Goal: Task Accomplishment & Management: Use online tool/utility

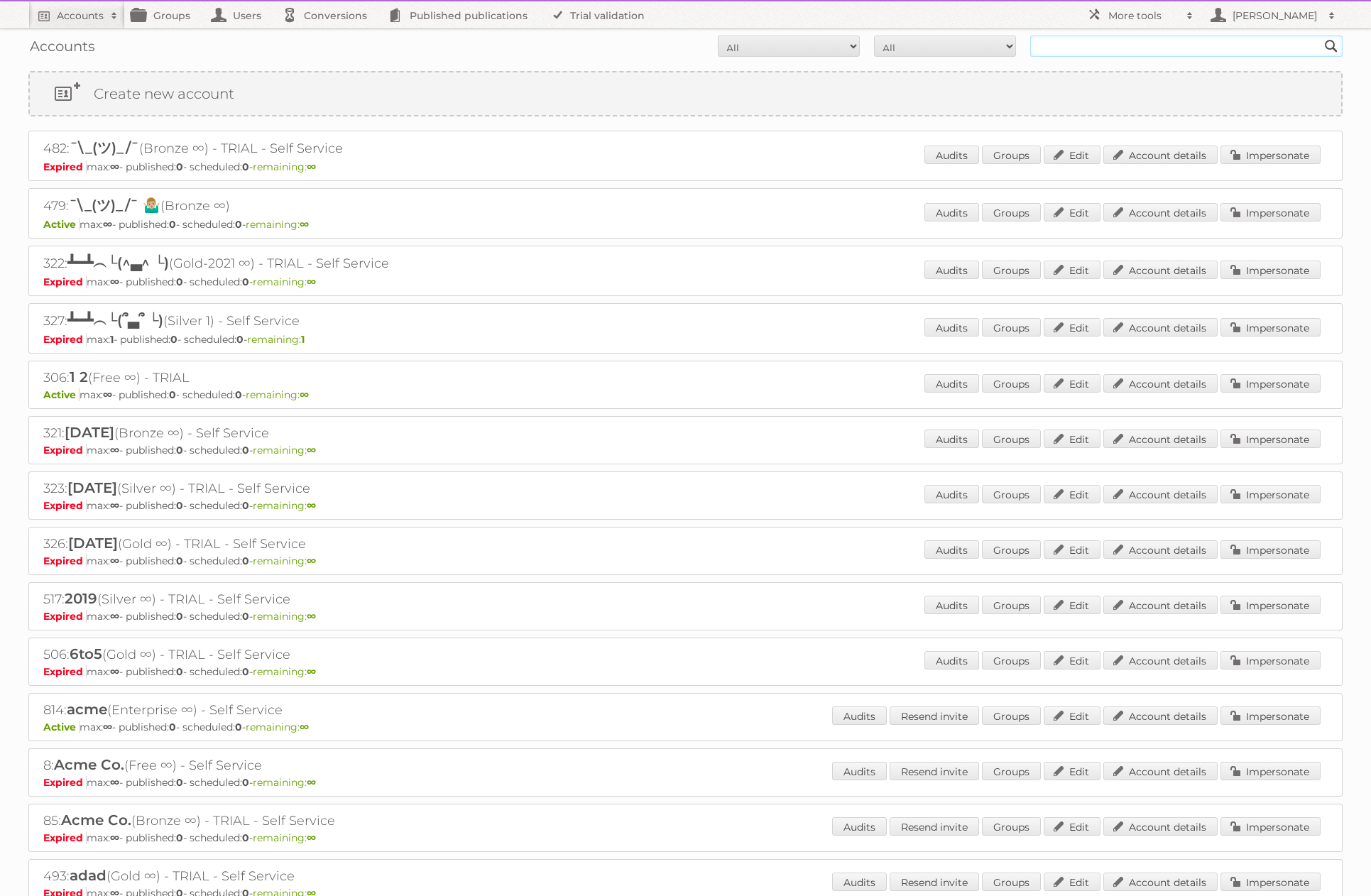
click at [1106, 48] on input "text" at bounding box center [1186, 45] width 312 height 21
type input "[PERSON_NAME][EMAIL_ADDRESS][DOMAIN_NAME]"
click at [1234, 50] on input "[PERSON_NAME][EMAIL_ADDRESS][DOMAIN_NAME]" at bounding box center [1186, 45] width 312 height 21
click at [1320, 35] on input "Search" at bounding box center [1330, 45] width 21 height 21
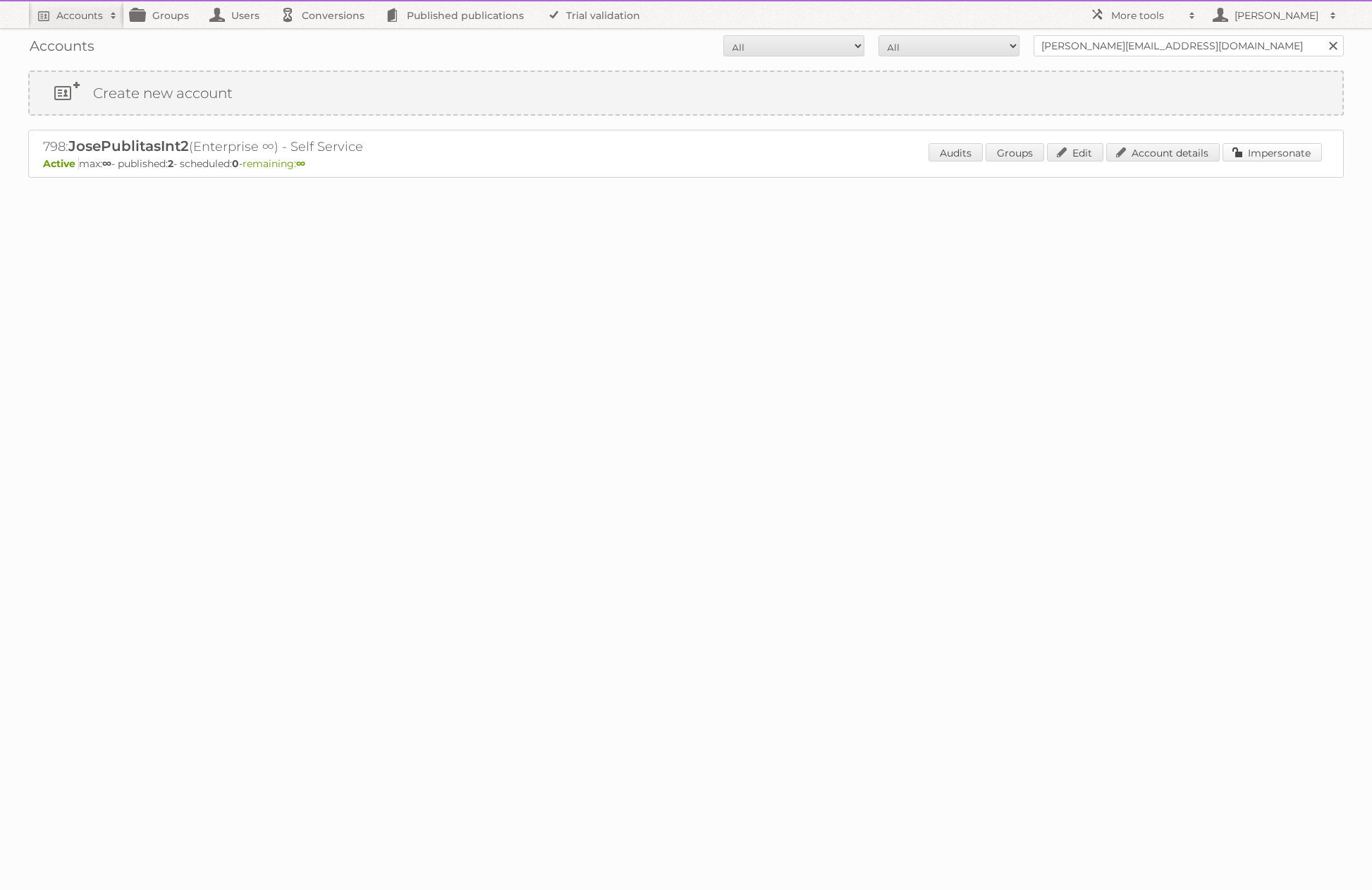
click at [1284, 150] on link "Impersonate" at bounding box center [1273, 153] width 99 height 18
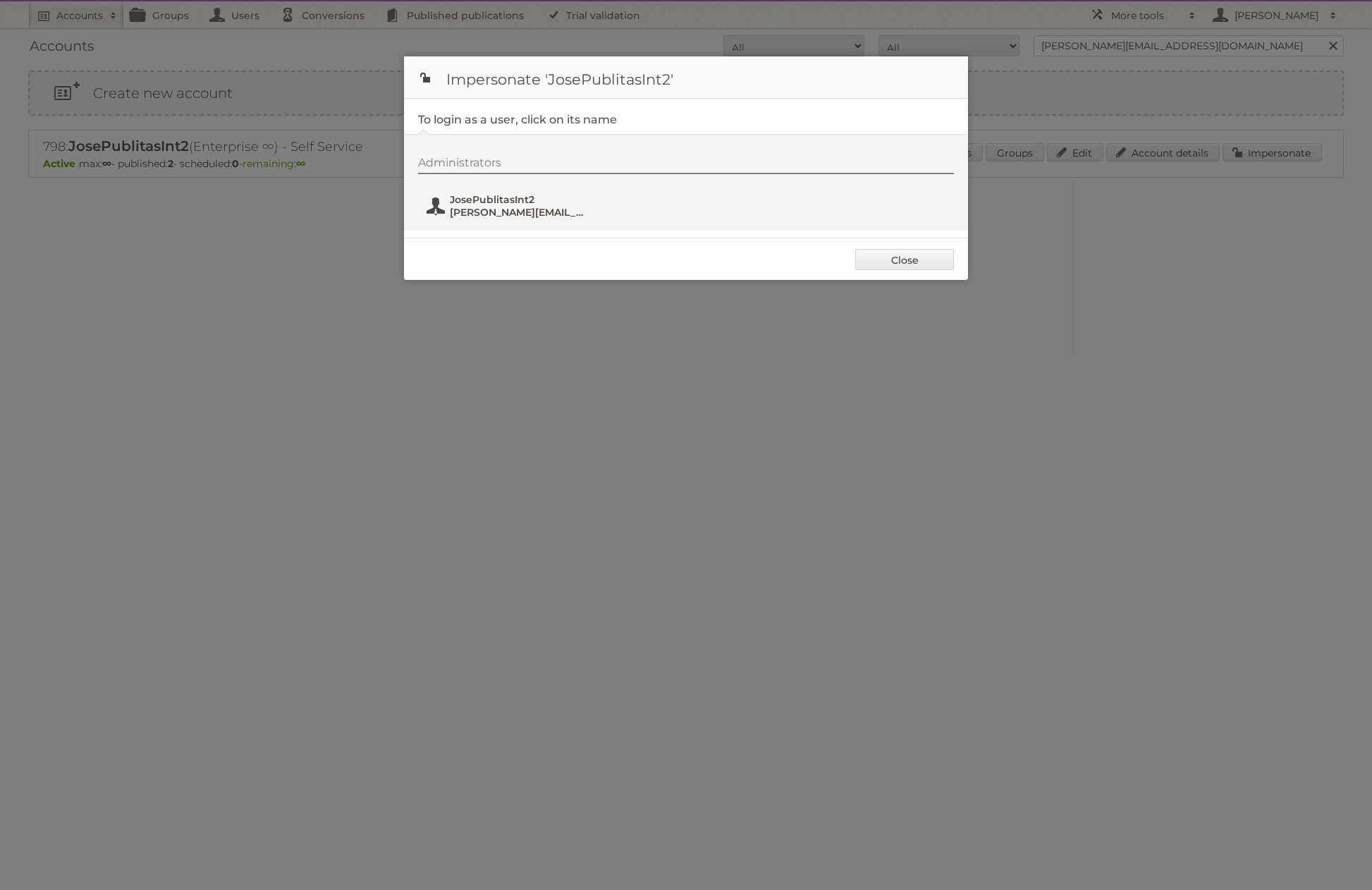
click at [512, 209] on span "[PERSON_NAME][EMAIL_ADDRESS][DOMAIN_NAME]" at bounding box center [518, 212] width 137 height 13
